Goal: Task Accomplishment & Management: Use online tool/utility

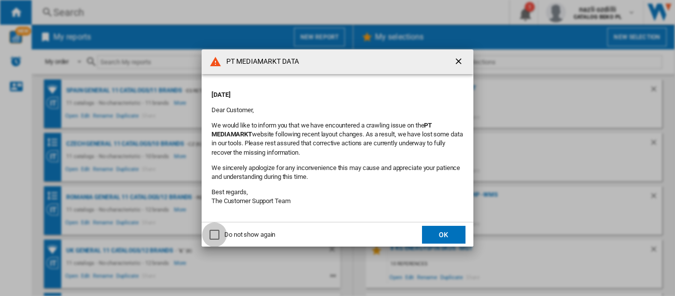
click at [217, 236] on div "Do not show again" at bounding box center [214, 235] width 10 height 10
click at [456, 232] on button "OK" at bounding box center [443, 235] width 43 height 18
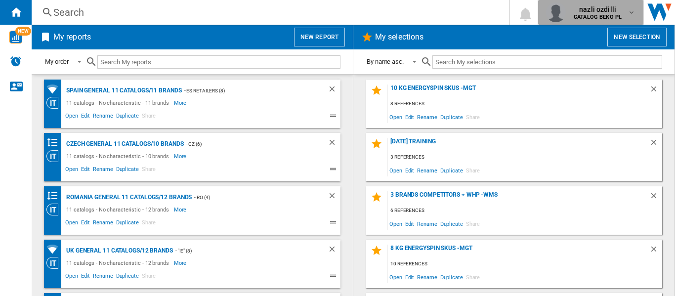
click at [630, 12] on md-icon "button" at bounding box center [631, 12] width 8 height 8
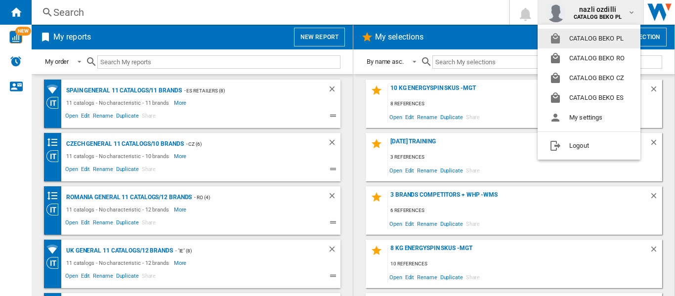
click at [408, 11] on md-backdrop at bounding box center [337, 148] width 675 height 296
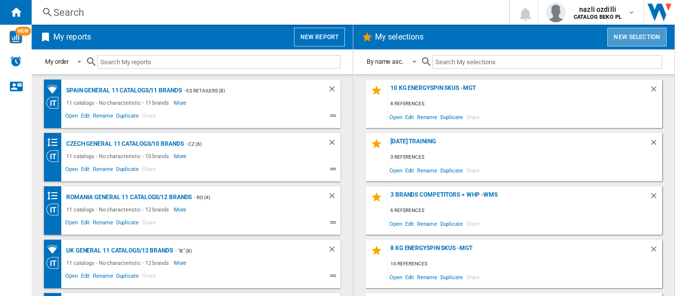
click at [636, 38] on button "New selection" at bounding box center [636, 37] width 59 height 19
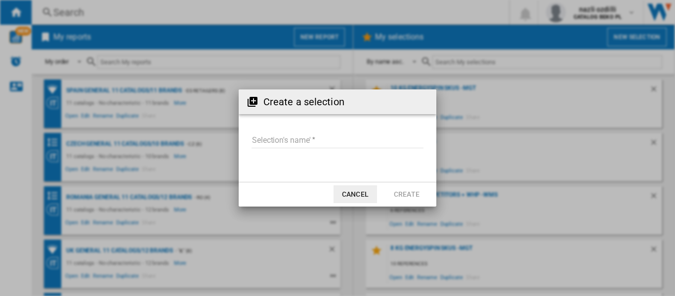
click at [363, 198] on button "Cancel" at bounding box center [354, 194] width 43 height 18
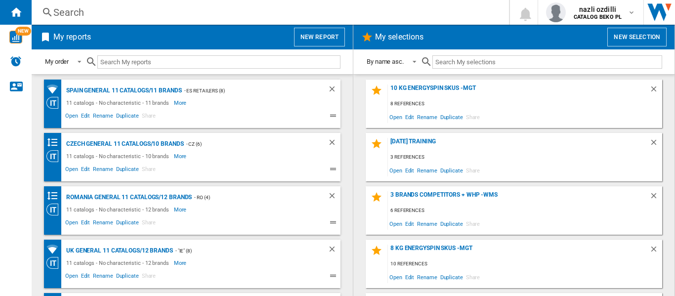
click at [49, 9] on ng-md-icon at bounding box center [47, 12] width 12 height 12
click at [66, 13] on div "Search" at bounding box center [268, 12] width 430 height 14
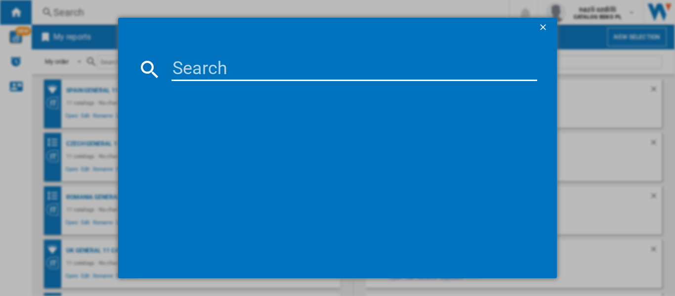
click at [216, 71] on input at bounding box center [353, 69] width 365 height 24
paste input "376727"
type input "376727"
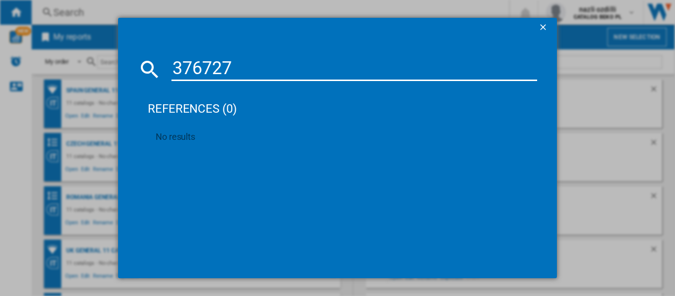
click at [334, 156] on div "references (0) No results" at bounding box center [342, 172] width 389 height 172
click at [542, 27] on ng-md-icon "getI18NText('BUTTONS.CLOSE_DIALOG')" at bounding box center [544, 28] width 12 height 12
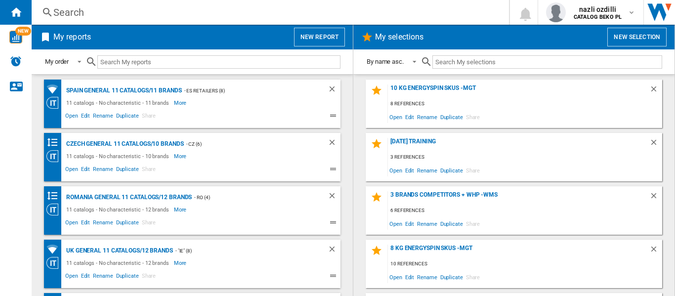
click at [82, 12] on div "Search" at bounding box center [268, 12] width 430 height 14
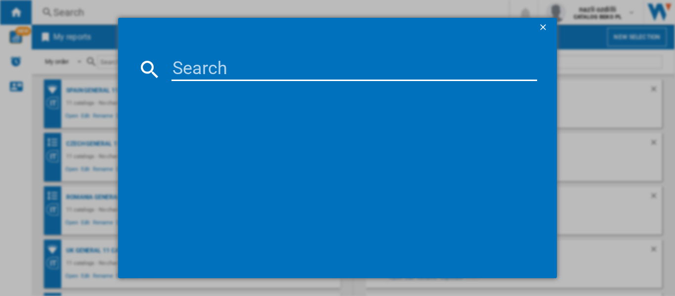
click at [240, 78] on input at bounding box center [353, 69] width 365 height 24
paste input "WHIRLPOOL WIO3O540PELG STAINLESS STEEL"
type input "WHIRLPOOL WIO3O540PELG STAINLESS STEEL"
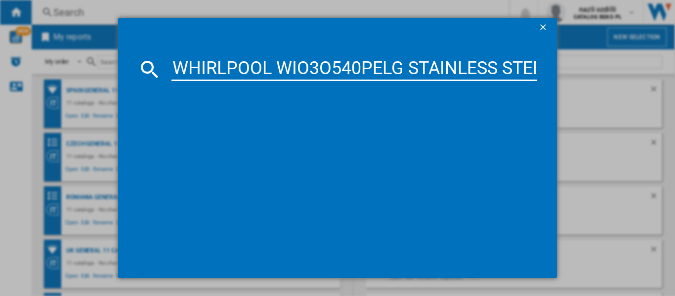
scroll to position [0, 18]
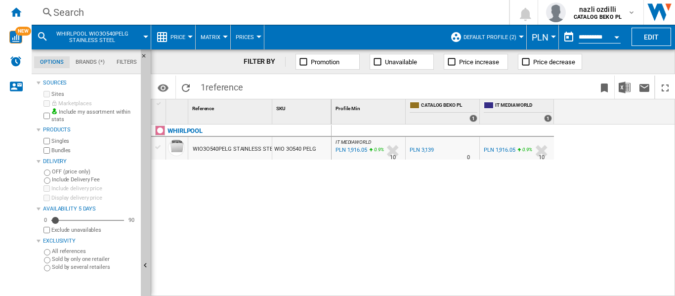
click at [520, 37] on div at bounding box center [521, 37] width 5 height 2
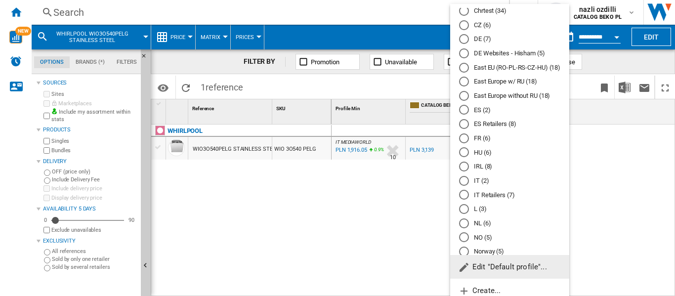
scroll to position [198, 0]
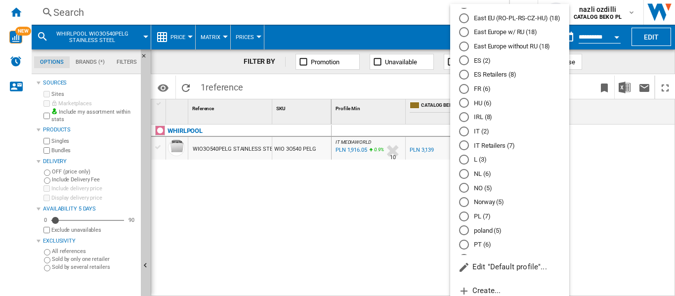
drag, startPoint x: 476, startPoint y: 219, endPoint x: 440, endPoint y: 163, distance: 65.8
click at [476, 218] on md-radio-button "PL (7)" at bounding box center [509, 215] width 101 height 9
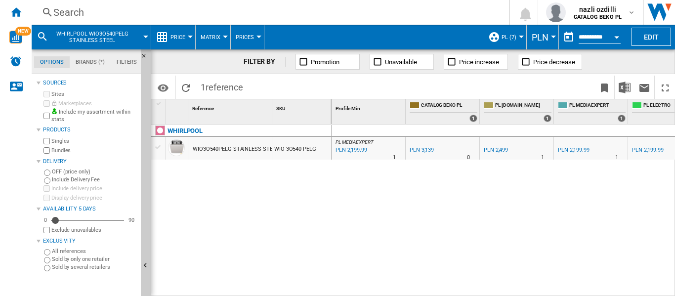
click at [40, 37] on md-icon at bounding box center [43, 37] width 12 height 12
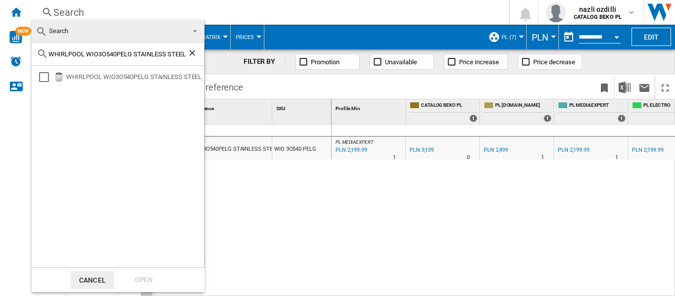
click at [290, 239] on md-backdrop at bounding box center [337, 148] width 675 height 296
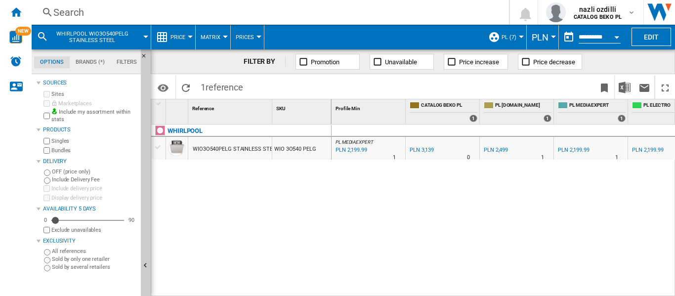
click at [40, 35] on md-icon at bounding box center [43, 37] width 12 height 12
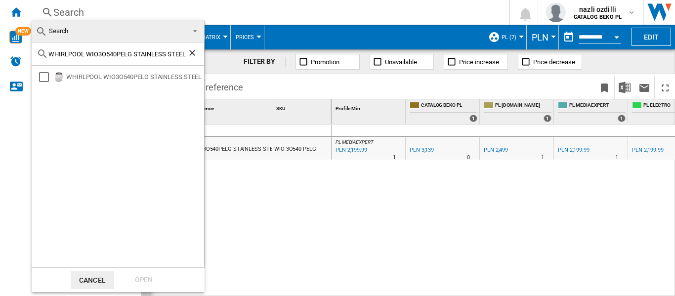
click at [79, 31] on span "Search" at bounding box center [110, 31] width 149 height 14
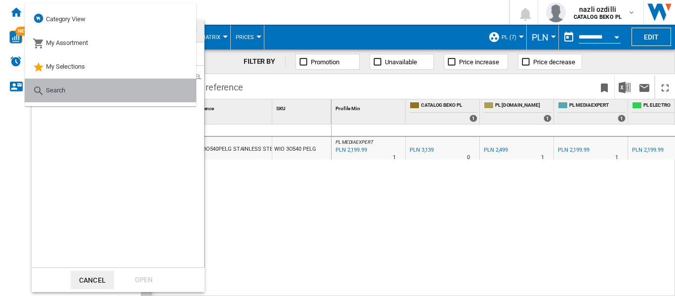
click at [67, 92] on md-option "Search" at bounding box center [110, 91] width 171 height 24
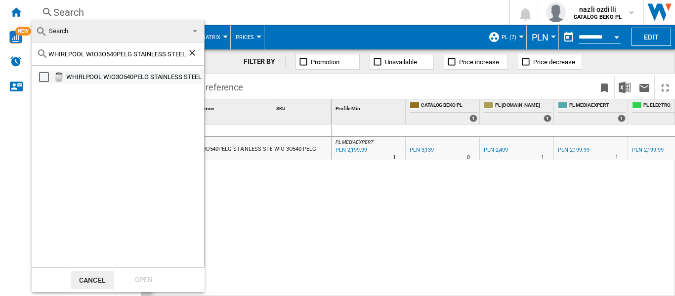
click at [41, 77] on div "Select" at bounding box center [44, 77] width 10 height 10
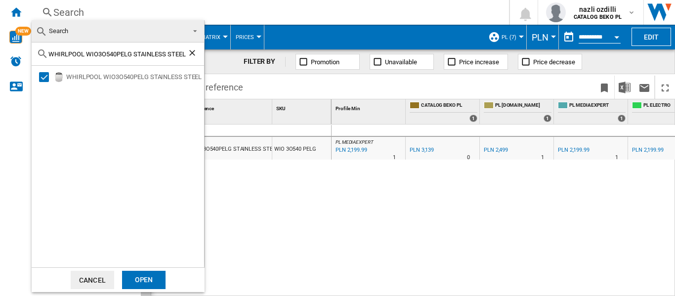
click at [192, 52] on ng-md-icon "Clear search" at bounding box center [193, 54] width 12 height 12
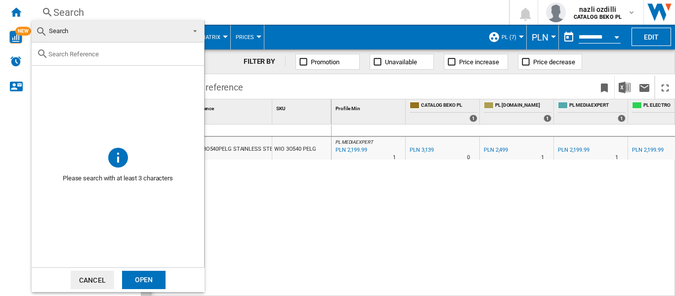
click at [105, 53] on input "text" at bounding box center [123, 53] width 151 height 7
paste input "WHIRLPOOL WIO3T133PLE WHITE"
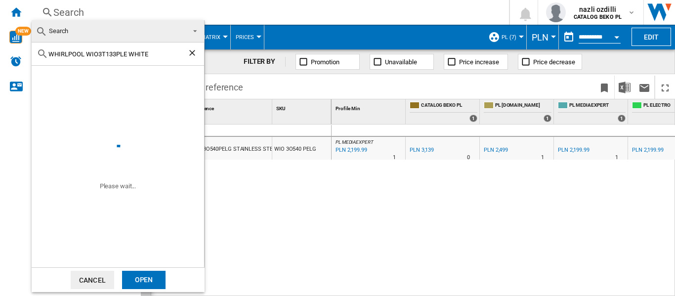
type input "WHIRLPOOL WIO3T133PLE WHITE"
click at [142, 277] on div "Open" at bounding box center [143, 280] width 43 height 18
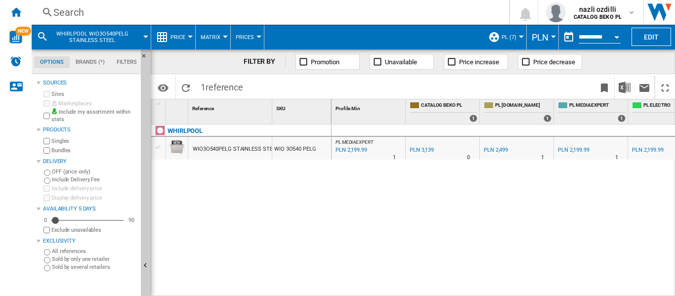
click at [43, 35] on md-icon at bounding box center [43, 37] width 12 height 12
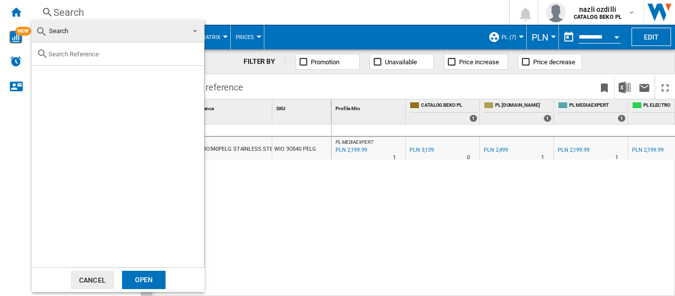
click at [64, 30] on span "Search" at bounding box center [58, 30] width 19 height 7
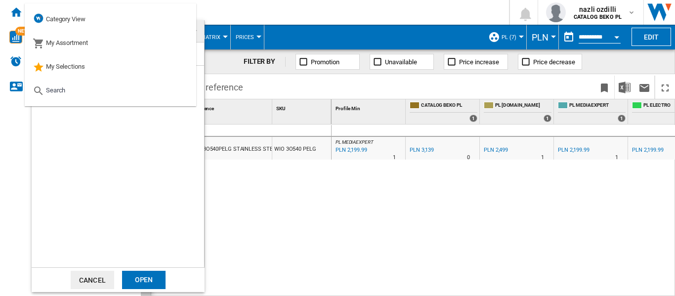
click at [347, 220] on md-backdrop at bounding box center [337, 148] width 675 height 296
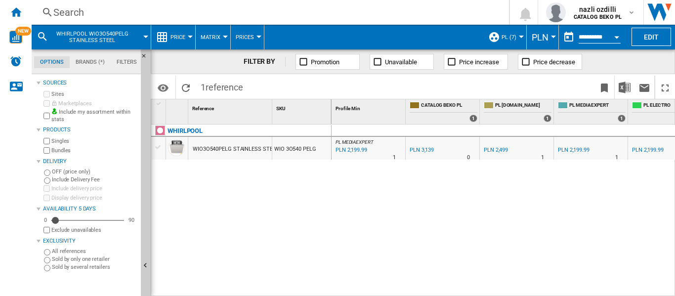
click at [542, 224] on div "PL MEDIAEXPERT : PL MEDIAEXPERT -29.9 % PLN 2,199.99 % N/A 1 PL MEDIAEXPERT : P…" at bounding box center [503, 210] width 344 height 172
click at [41, 37] on md-icon at bounding box center [43, 37] width 12 height 12
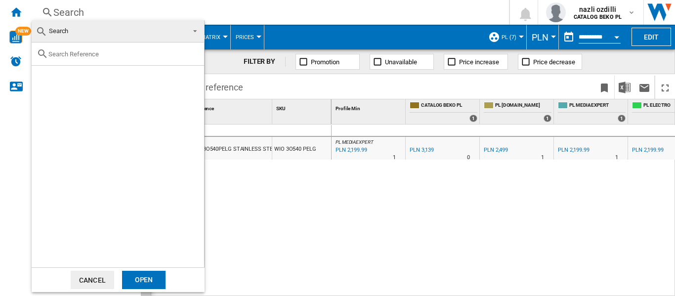
click at [259, 242] on md-backdrop at bounding box center [337, 148] width 675 height 296
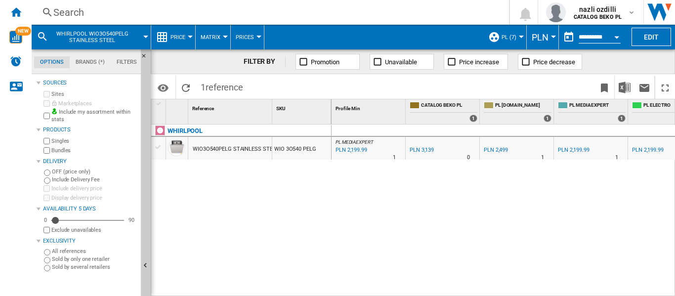
click at [40, 37] on md-icon at bounding box center [43, 37] width 12 height 12
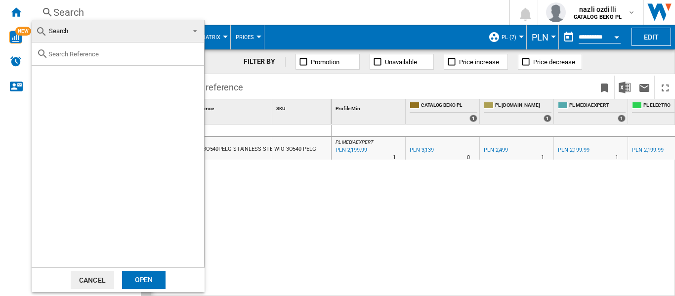
click at [194, 32] on span at bounding box center [192, 30] width 12 height 14
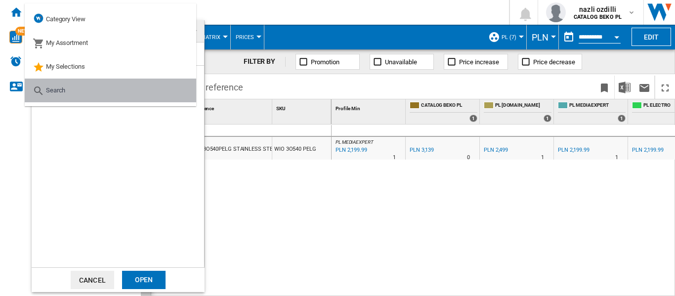
click at [97, 93] on md-option "Search" at bounding box center [110, 91] width 171 height 24
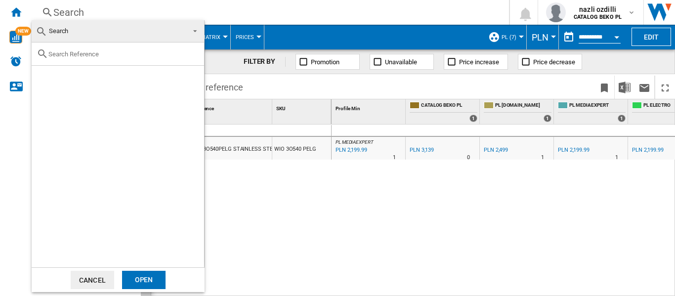
click at [83, 58] on div at bounding box center [118, 53] width 172 height 23
click at [327, 191] on md-backdrop at bounding box center [337, 148] width 675 height 296
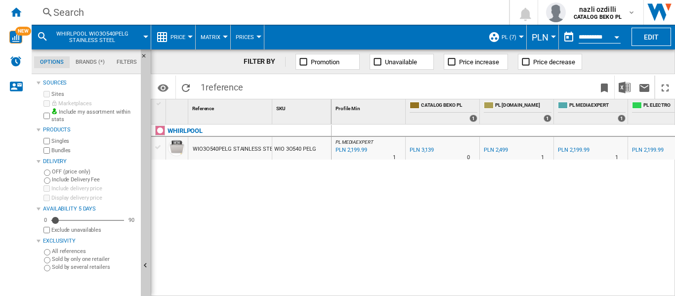
click at [43, 34] on md-icon at bounding box center [43, 37] width 12 height 12
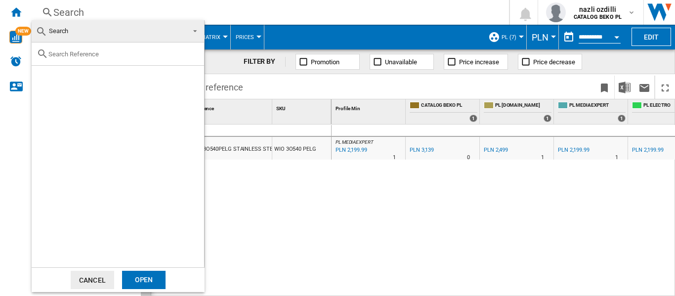
click at [95, 54] on input "text" at bounding box center [123, 53] width 151 height 7
paste input "WHIRLPOOL WIO3O540PELG STAINLESS STEEL"
type input "WHIRLPOOL WIO3O540PELG STAINLESS STEEL"
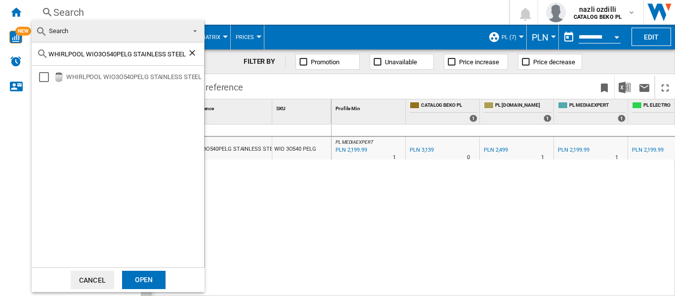
click at [39, 32] on md-icon at bounding box center [42, 32] width 12 height 12
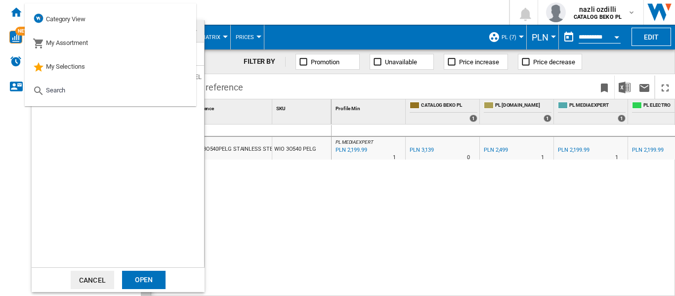
click at [149, 147] on div "WHIRLPOOL WIO3O540PELG STAINLESS STEEL" at bounding box center [118, 166] width 172 height 201
click at [88, 170] on div "WHIRLPOOL WIO3O540PELG STAINLESS STEEL" at bounding box center [118, 166] width 172 height 201
click at [93, 276] on button "Cancel" at bounding box center [92, 280] width 43 height 18
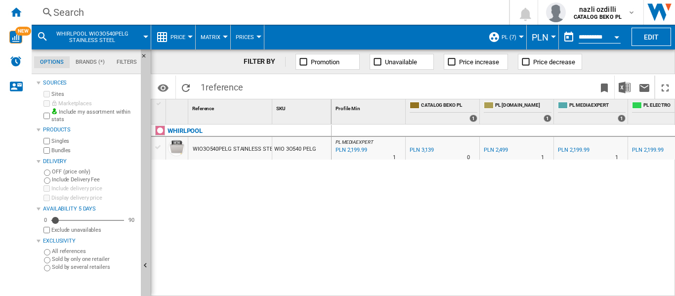
click at [258, 248] on div "WHIRLPOOL WIO3O540PELG STAINLESS STEEL WIO 3O540 PELG" at bounding box center [241, 207] width 180 height 166
click at [40, 36] on md-icon at bounding box center [43, 37] width 12 height 12
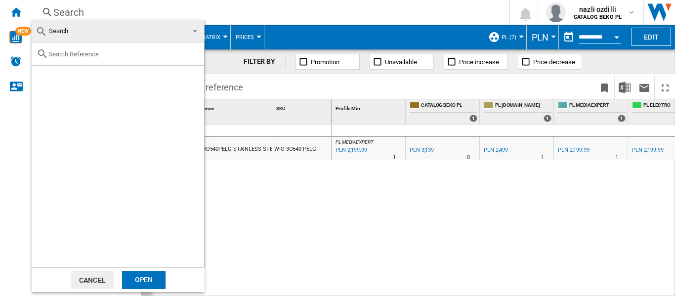
click at [64, 55] on input "text" at bounding box center [123, 53] width 151 height 7
paste input "WHIRLPOOL WIO3T133PLE WHITE"
type input "WHIRLPOOL WIO3T133PLE WHITE"
click at [155, 283] on div "Open" at bounding box center [143, 280] width 43 height 18
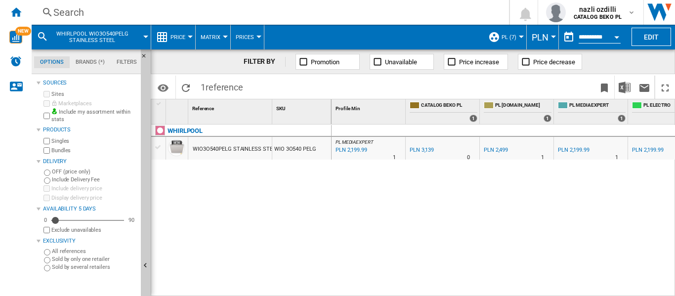
click at [144, 37] on div at bounding box center [145, 37] width 5 height 2
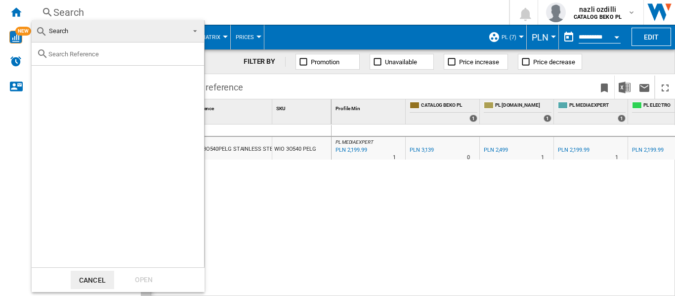
click at [249, 194] on md-backdrop at bounding box center [337, 148] width 675 height 296
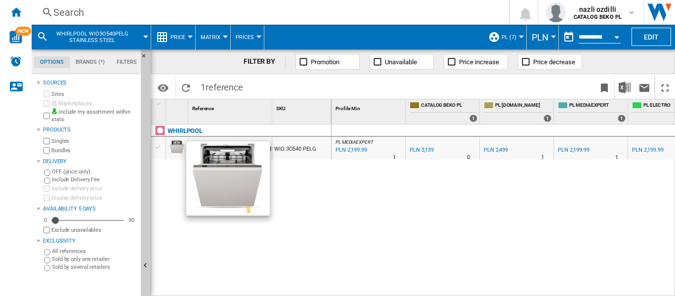
click at [170, 148] on div at bounding box center [176, 147] width 17 height 17
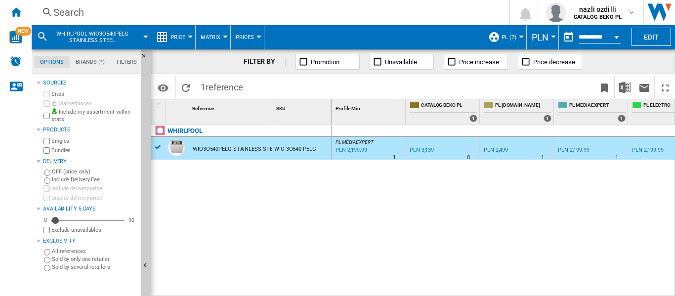
click at [40, 40] on md-icon at bounding box center [43, 37] width 12 height 12
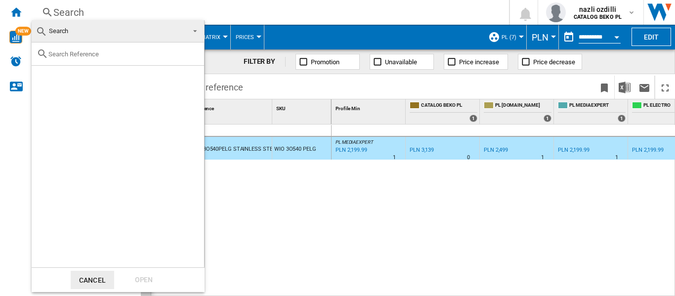
drag, startPoint x: 67, startPoint y: 53, endPoint x: 69, endPoint y: 57, distance: 5.1
click at [67, 53] on input "text" at bounding box center [123, 53] width 151 height 7
paste input "WHIRLPOOL WIO3O540PELG STAINLESS STEEL"
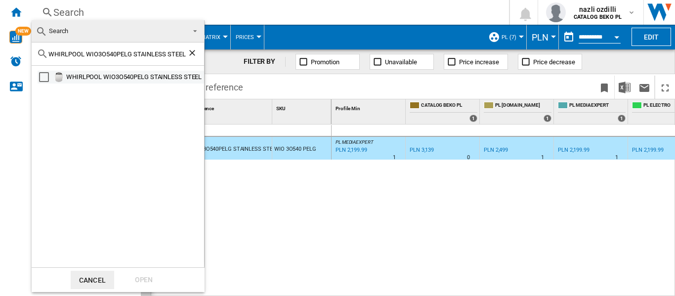
type input "WHIRLPOOL WIO3O540PELG STAINLESS STEEL"
click at [44, 79] on div "Select" at bounding box center [44, 77] width 10 height 10
click at [193, 52] on ng-md-icon "Clear search" at bounding box center [193, 54] width 12 height 12
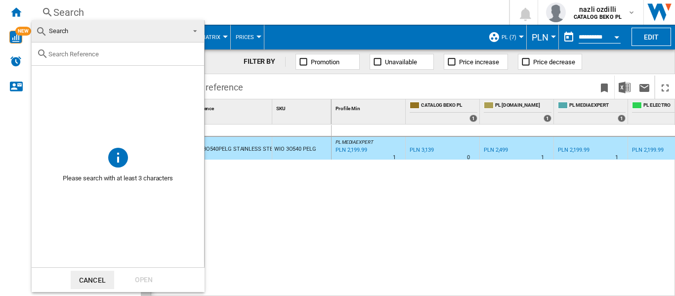
click at [297, 228] on md-backdrop at bounding box center [337, 148] width 675 height 296
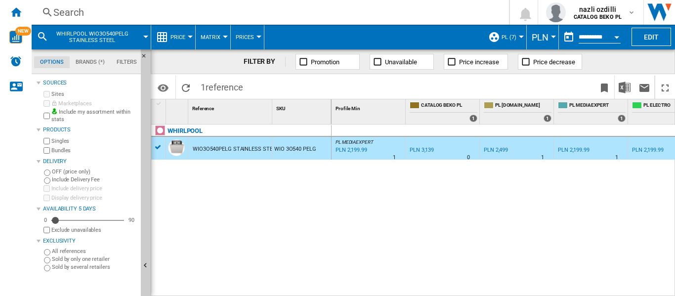
click at [249, 240] on div "WHIRLPOOL WIO3O540PELG STAINLESS STEEL WIO 3O540 PELG" at bounding box center [241, 207] width 180 height 166
click at [38, 36] on md-icon at bounding box center [43, 37] width 12 height 12
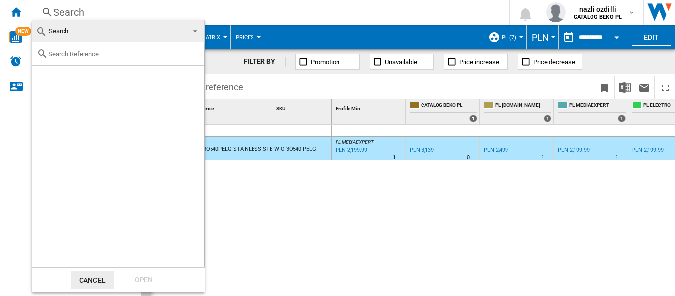
click at [85, 53] on input "text" at bounding box center [123, 53] width 151 height 7
paste input "WHIRLPOOL WIO3O540PELG STAINLESS STEEL"
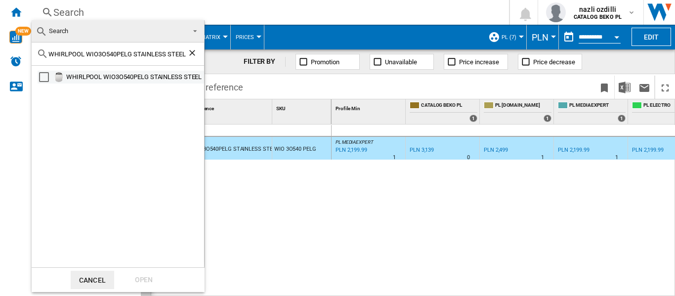
type input "WHIRLPOOL WIO3O540PELG STAINLESS STEEL"
click at [123, 76] on div "WHIRLPOOL WIO3O540PELG STAINLESS STEEL" at bounding box center [134, 77] width 136 height 10
click at [39, 28] on md-icon at bounding box center [42, 32] width 12 height 12
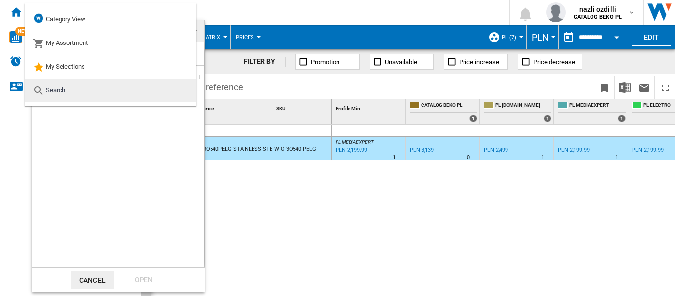
click at [67, 92] on md-option "Search" at bounding box center [110, 91] width 171 height 24
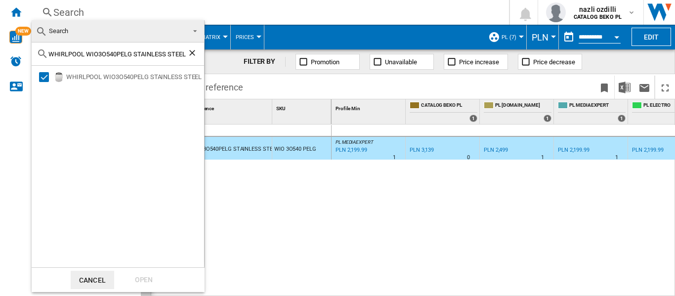
click at [284, 260] on md-backdrop at bounding box center [337, 148] width 675 height 296
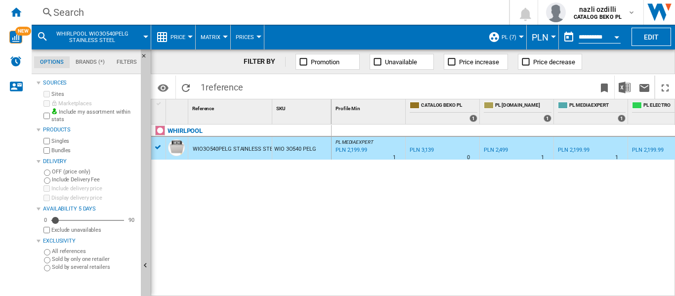
click at [40, 35] on md-icon at bounding box center [43, 37] width 12 height 12
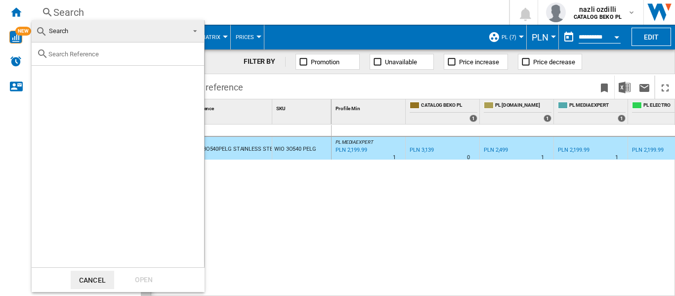
click at [83, 51] on div at bounding box center [118, 53] width 172 height 23
click at [90, 56] on input "text" at bounding box center [123, 53] width 151 height 7
click at [79, 31] on span "Search" at bounding box center [110, 31] width 149 height 14
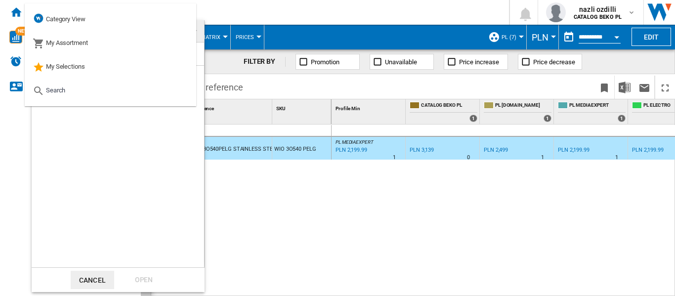
click at [75, 124] on div at bounding box center [118, 154] width 172 height 225
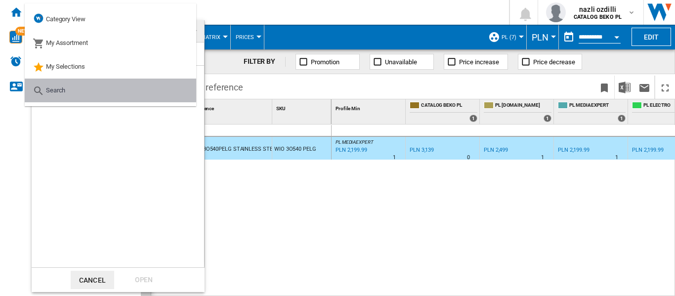
click at [38, 89] on md-icon at bounding box center [39, 91] width 12 height 12
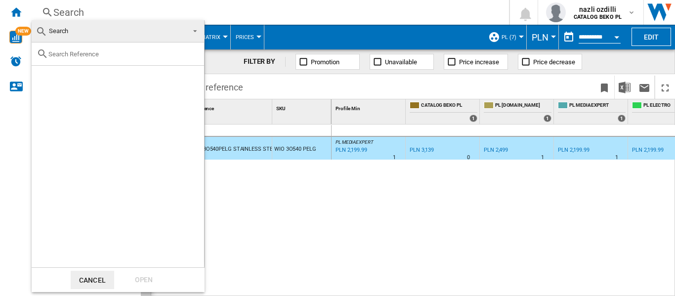
click at [60, 59] on div at bounding box center [118, 53] width 172 height 23
click at [63, 55] on input "text" at bounding box center [123, 53] width 151 height 7
paste input "WHIRLPOOL WIO3T133PE65 STAINLESS STEEL"
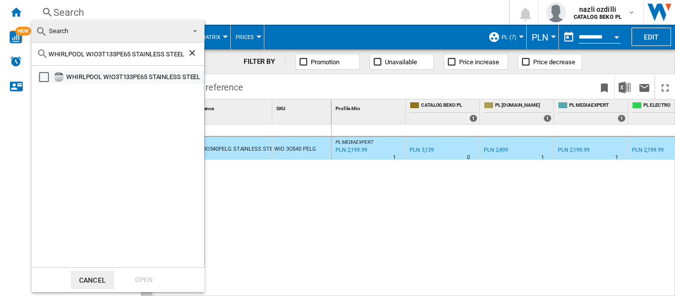
type input "WHIRLPOOL WIO3T133PE65 STAINLESS STEEL"
click at [40, 78] on div "Select" at bounding box center [44, 77] width 10 height 10
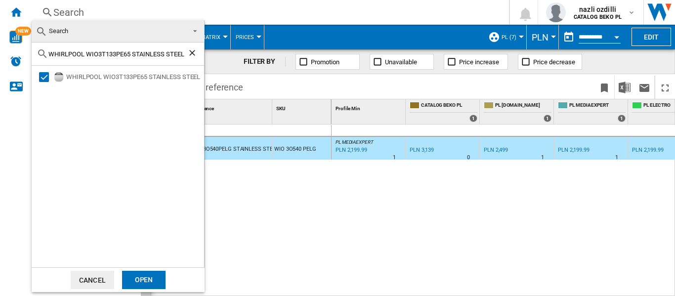
click at [389, 230] on md-backdrop at bounding box center [337, 148] width 675 height 296
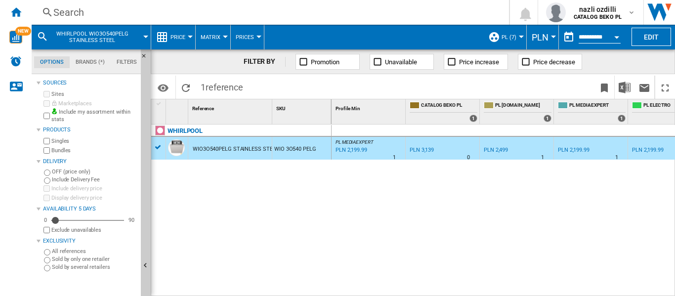
click at [288, 202] on div "WHIRLPOOL WIO3O540PELG STAINLESS STEEL WIO 3O540 PELG" at bounding box center [241, 207] width 180 height 166
drag, startPoint x: 266, startPoint y: 240, endPoint x: 253, endPoint y: 140, distance: 101.1
click at [266, 238] on div "WHIRLPOOL WIO3O540PELG STAINLESS STEEL WIO 3O540 PELG" at bounding box center [241, 207] width 180 height 166
drag, startPoint x: 16, startPoint y: 14, endPoint x: 123, endPoint y: 172, distance: 190.5
click at [16, 15] on ng-md-icon "Home" at bounding box center [16, 12] width 12 height 12
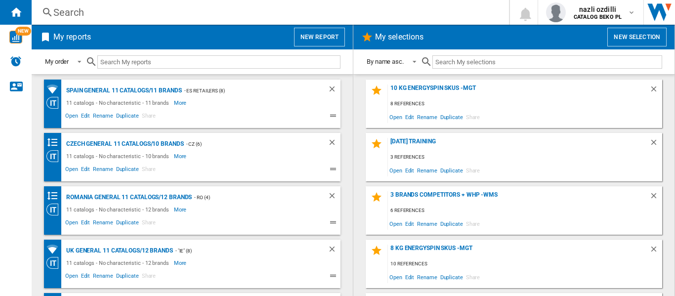
click at [627, 35] on button "New selection" at bounding box center [636, 37] width 59 height 19
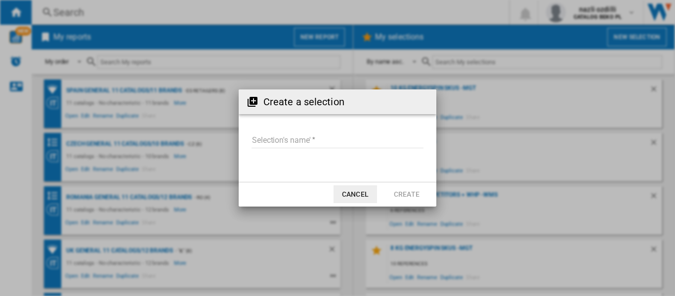
click at [290, 141] on input "Selection's name'" at bounding box center [337, 140] width 172 height 15
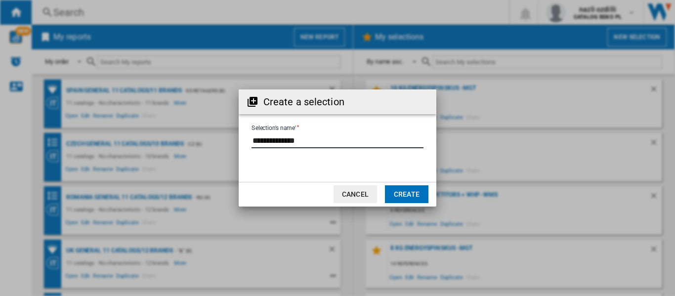
type input "**********"
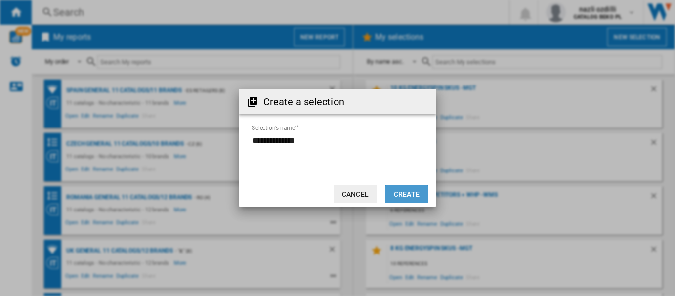
click at [416, 194] on button "Create" at bounding box center [406, 194] width 43 height 18
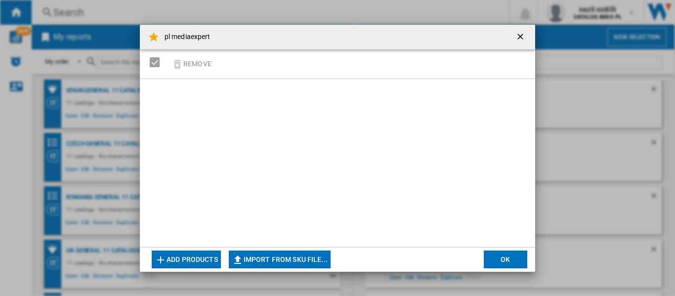
click at [289, 259] on button "Import from SKU file..." at bounding box center [280, 259] width 102 height 18
type input "**********"
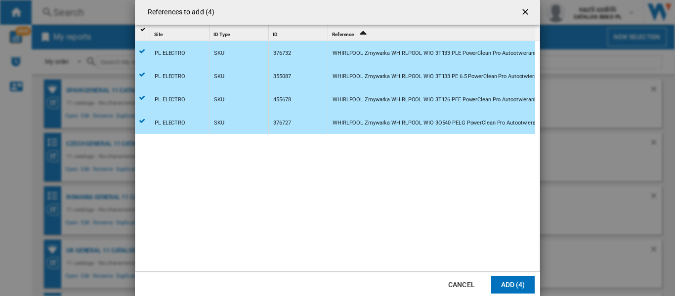
click at [517, 285] on button "Add (4)" at bounding box center [512, 285] width 43 height 18
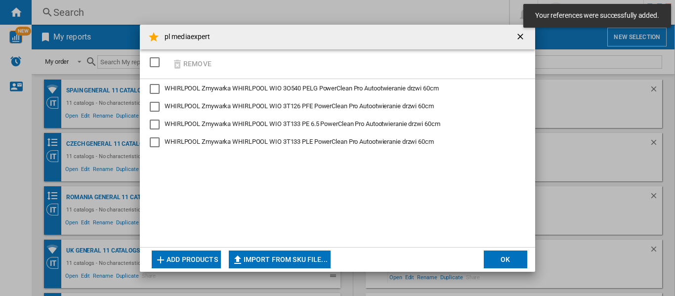
drag, startPoint x: 155, startPoint y: 88, endPoint x: 153, endPoint y: 96, distance: 8.1
click at [154, 88] on div "WHIRLPOOL Zmywarka WHIRLPOOL WIO 3O540 PELG PowerClean Pro Autootwieranie drzwi…" at bounding box center [155, 89] width 10 height 10
click at [156, 109] on div "WHIRLPOOL Zmywarka WHIRLPOOL WIO 3T126 PFE PowerClean Pro Autootwieranie drzwi …" at bounding box center [155, 107] width 10 height 10
click at [154, 126] on div "WHIRLPOOL Zmywarka WHIRLPOOL WIO 3T133 PE 6.5 PowerClean Pro Autootwieranie drz…" at bounding box center [155, 125] width 10 height 10
click at [154, 145] on div "WHIRLPOOL Zmywarka WHIRLPOOL WIO 3T133 PLE PowerClean Pro Autootwieranie drzwi …" at bounding box center [155, 142] width 10 height 10
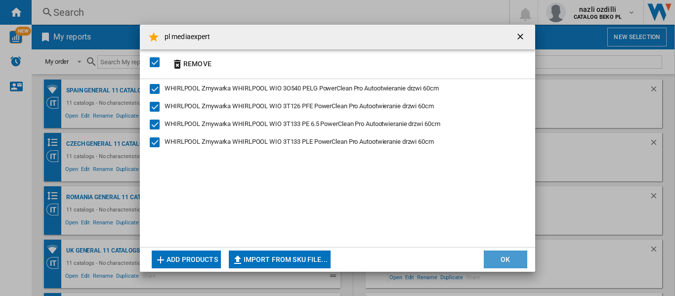
click at [508, 260] on button "OK" at bounding box center [504, 259] width 43 height 18
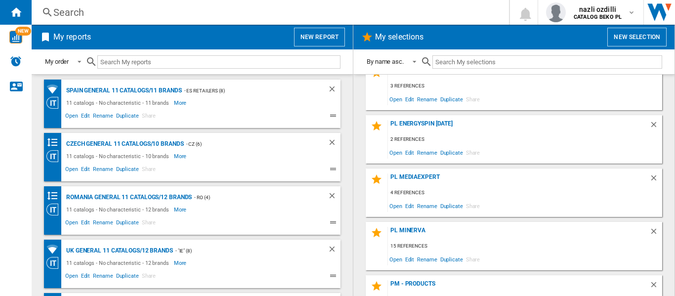
scroll to position [4939, 0]
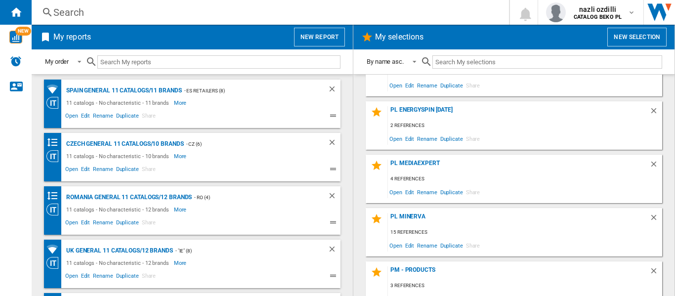
drag, startPoint x: 420, startPoint y: 164, endPoint x: 380, endPoint y: 283, distance: 126.0
click at [420, 164] on div "pl mediaexpert" at bounding box center [518, 166] width 261 height 13
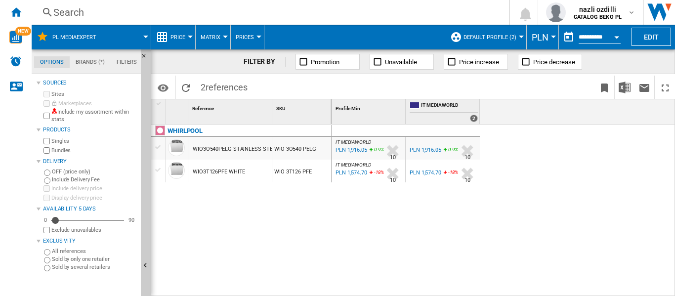
click at [519, 39] on button "Default profile (2)" at bounding box center [492, 37] width 58 height 25
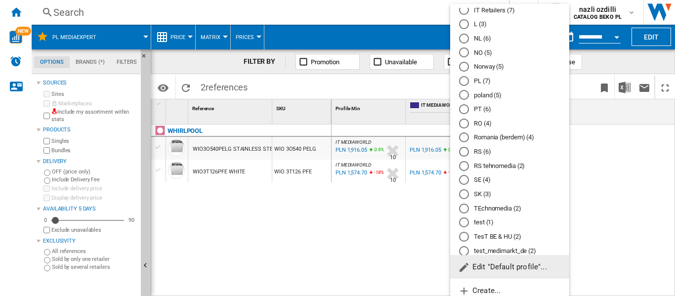
scroll to position [346, 0]
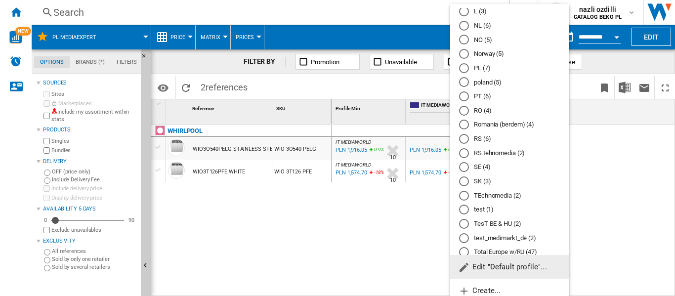
click at [480, 70] on md-radio-button "PL (7)" at bounding box center [509, 67] width 101 height 9
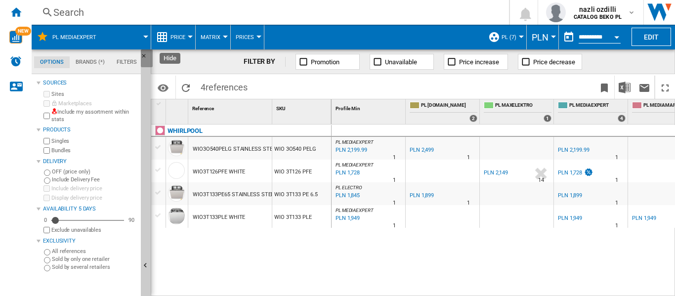
click at [145, 57] on ng-md-icon "Hide" at bounding box center [147, 59] width 12 height 12
